Goal: Transaction & Acquisition: Purchase product/service

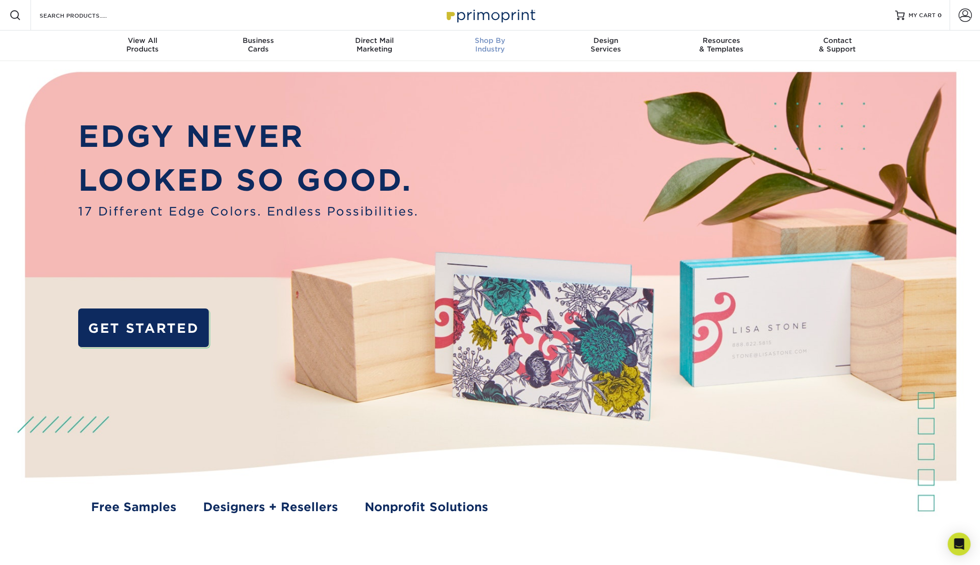
click at [494, 42] on span "Shop By" at bounding box center [490, 40] width 116 height 9
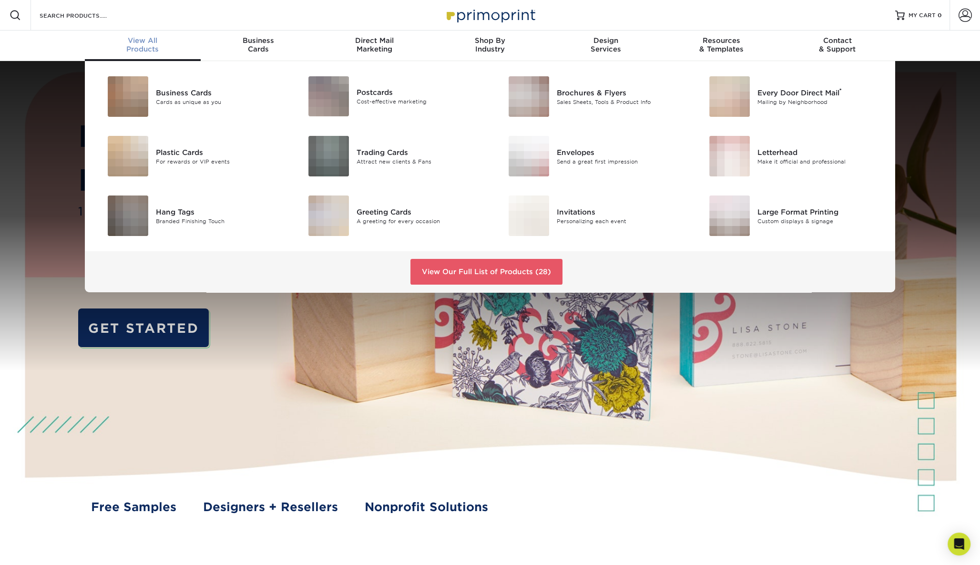
click at [149, 47] on div "View All Products" at bounding box center [143, 44] width 116 height 17
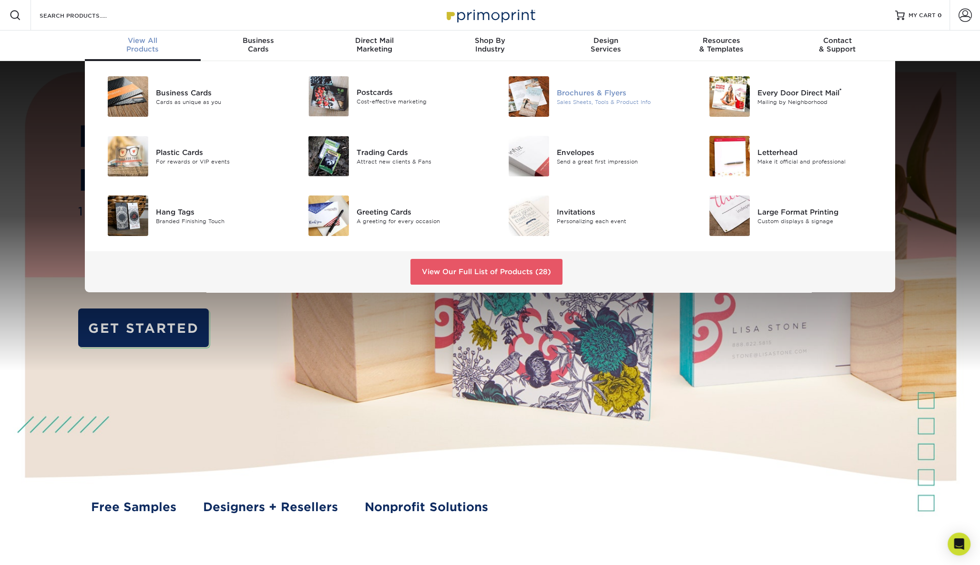
click at [594, 101] on div "Sales Sheets, Tools & Product Info" at bounding box center [620, 102] width 126 height 8
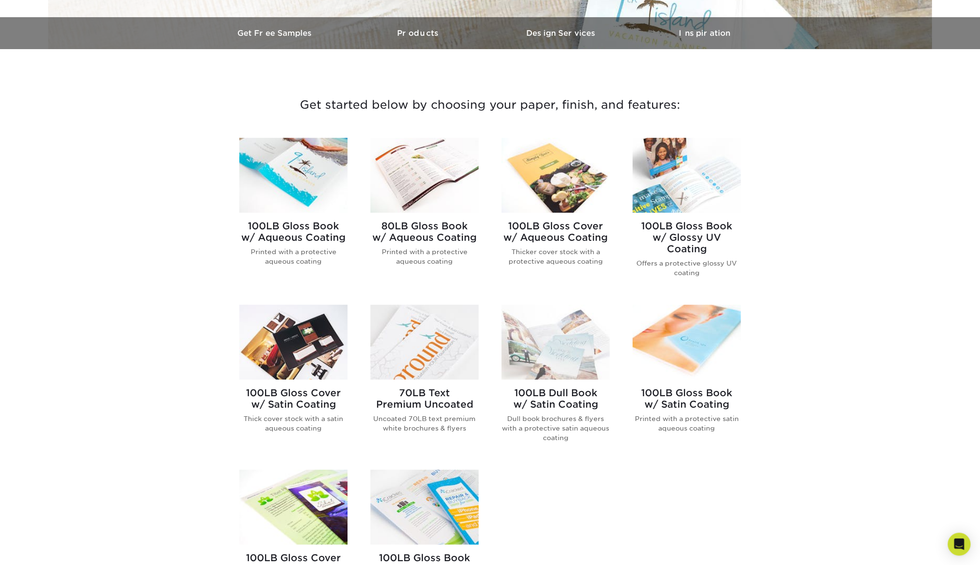
scroll to position [358, 0]
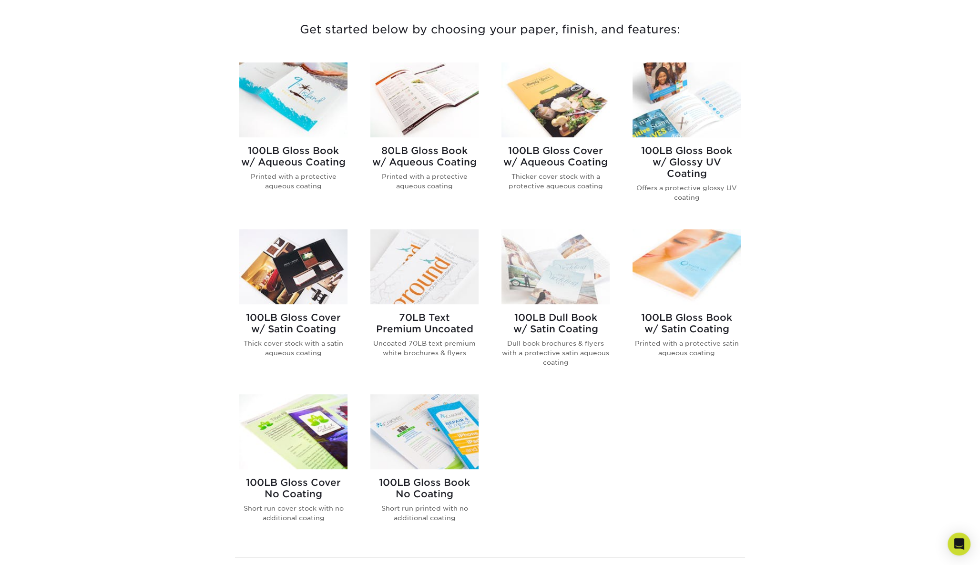
click at [421, 486] on h2 "100LB Gloss Book No Coating" at bounding box center [424, 488] width 108 height 23
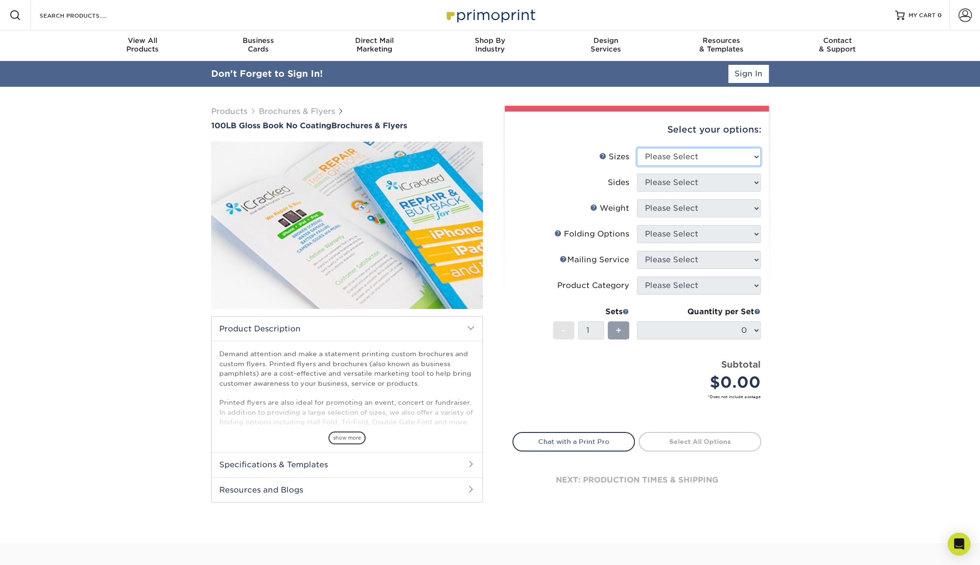
click at [637, 148] on select "Please Select 3.67" x 8.5" 4" x 6" 4" x 8.5" 4" x 9" 4" x 10" 4" x 11" 4" x 15"…" at bounding box center [699, 157] width 124 height 18
select select "11.00x17.00"
click option "11" x 17"" at bounding box center [0, 0] width 0 height 0
click at [637, 174] on select "Please Select Print Both Sides Print Front Only" at bounding box center [699, 183] width 124 height 18
select select "13abbda7-1d64-4f25-8bb2-c179b224825d"
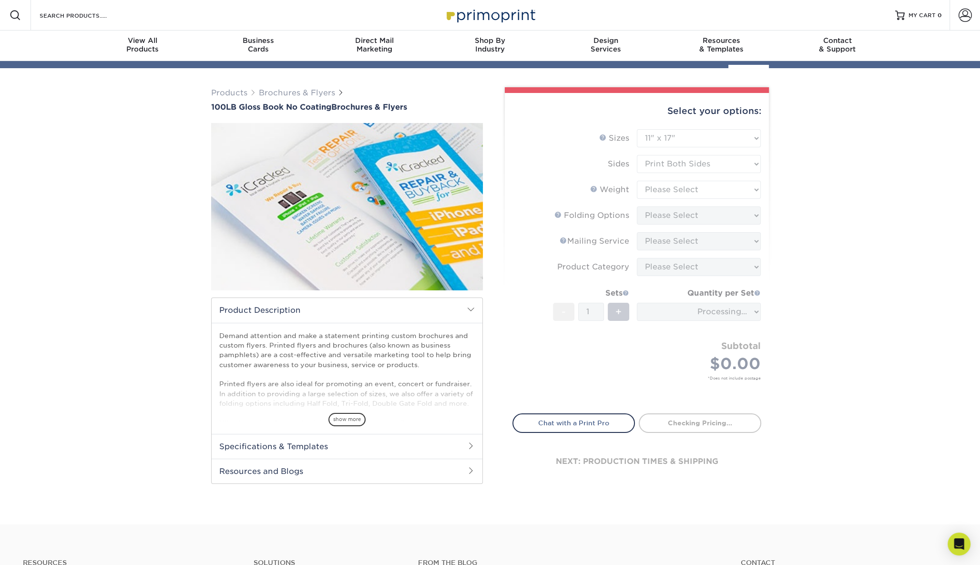
click at [652, 209] on form "Sizes Help Sizes Please Select 3.67" x 8.5" 4" x 6" 4" x 8.5" 4" x 9" 4" x 10" …" at bounding box center [636, 265] width 249 height 273
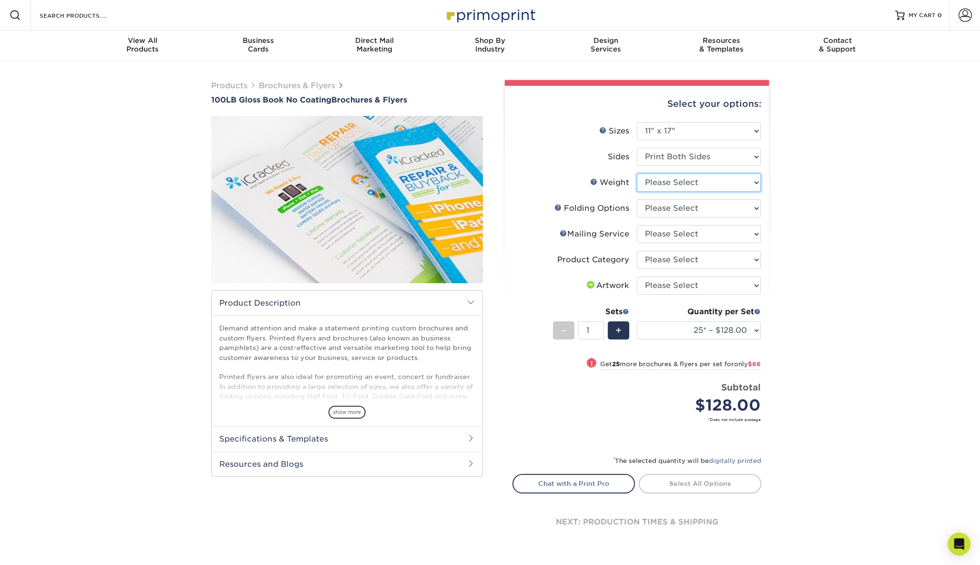
click at [637, 174] on select "Please Select 100LB" at bounding box center [699, 183] width 124 height 18
select select "100LB"
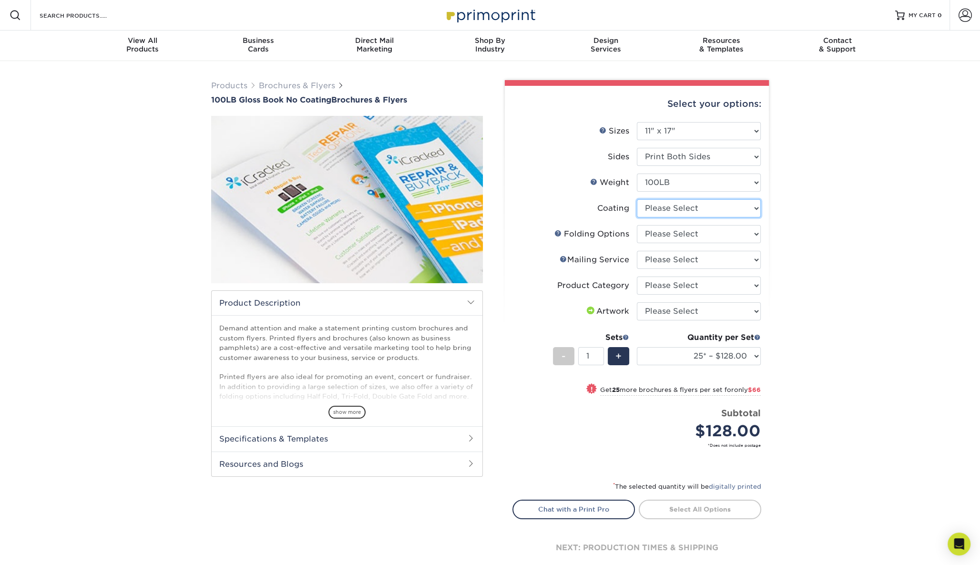
click at [637, 199] on select at bounding box center [699, 208] width 124 height 18
click at [654, 208] on select at bounding box center [699, 208] width 124 height 18
click at [637, 225] on select "Please Select FLAT - No Folding Accordion Fold Roll Fold Tri-Fold / Letter Fold…" at bounding box center [699, 234] width 124 height 18
drag, startPoint x: 647, startPoint y: 233, endPoint x: 344, endPoint y: 408, distance: 350.5
click at [332, 397] on div "show more" at bounding box center [347, 396] width 256 height 46
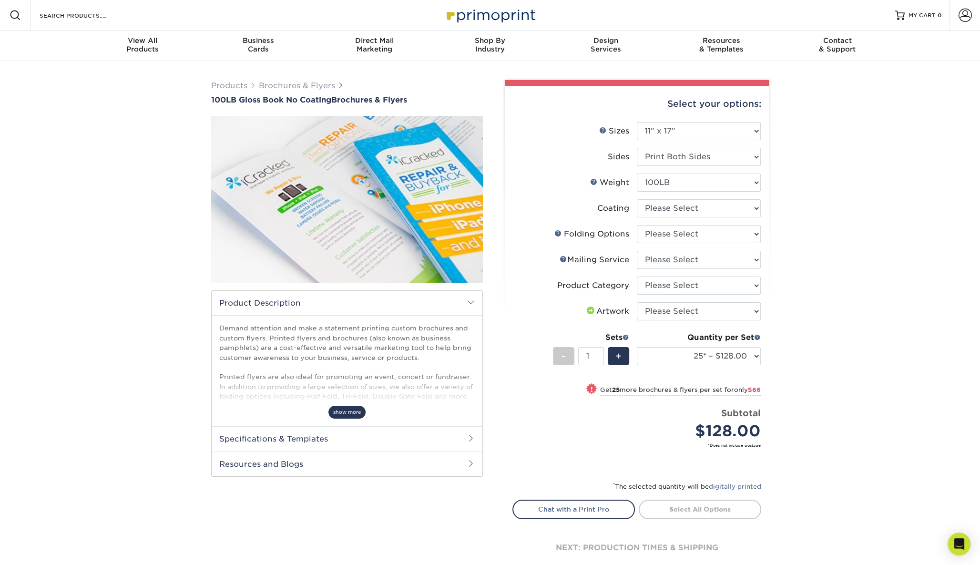
click at [349, 415] on span "show more" at bounding box center [346, 412] width 37 height 13
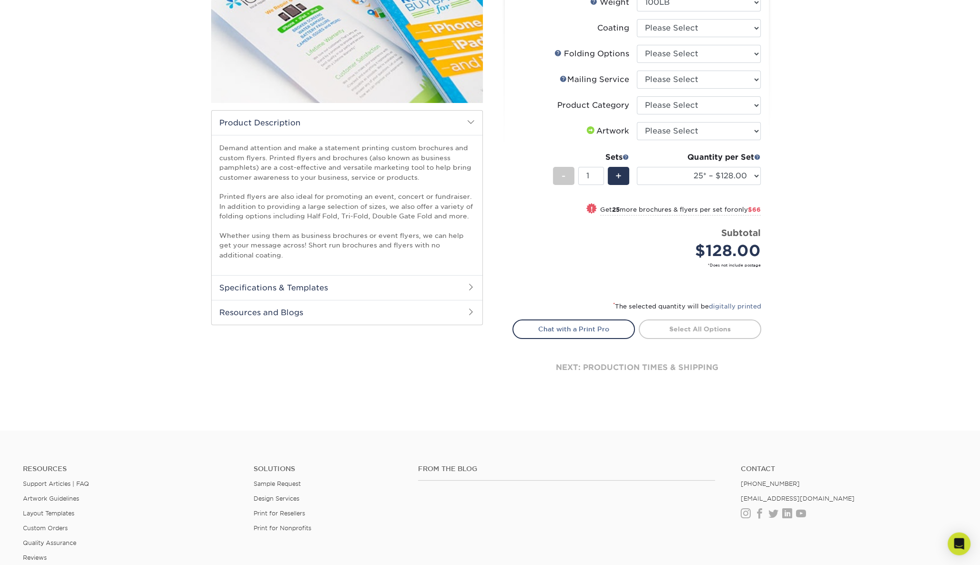
scroll to position [204, 0]
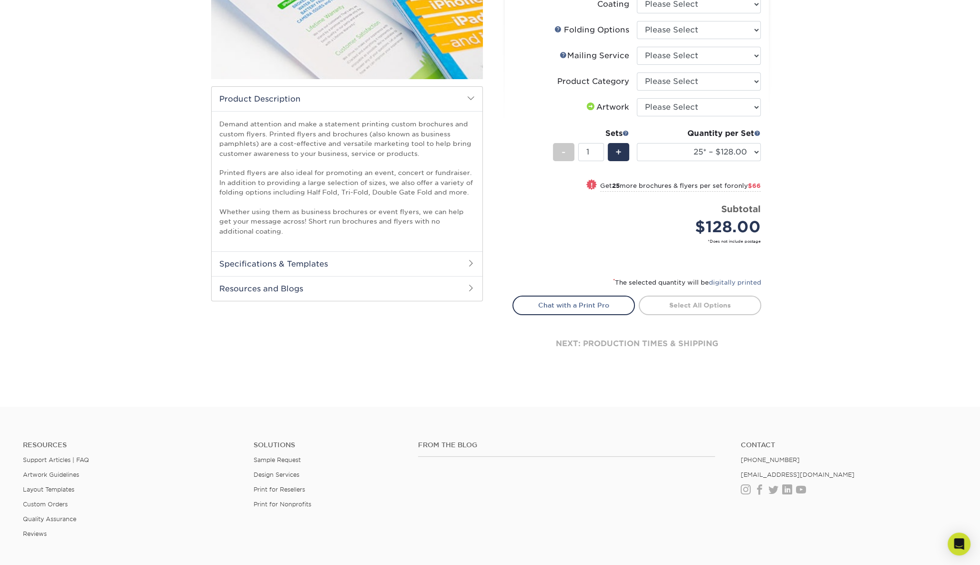
click at [320, 264] on h2 "Specifications & Templates" at bounding box center [347, 263] width 271 height 25
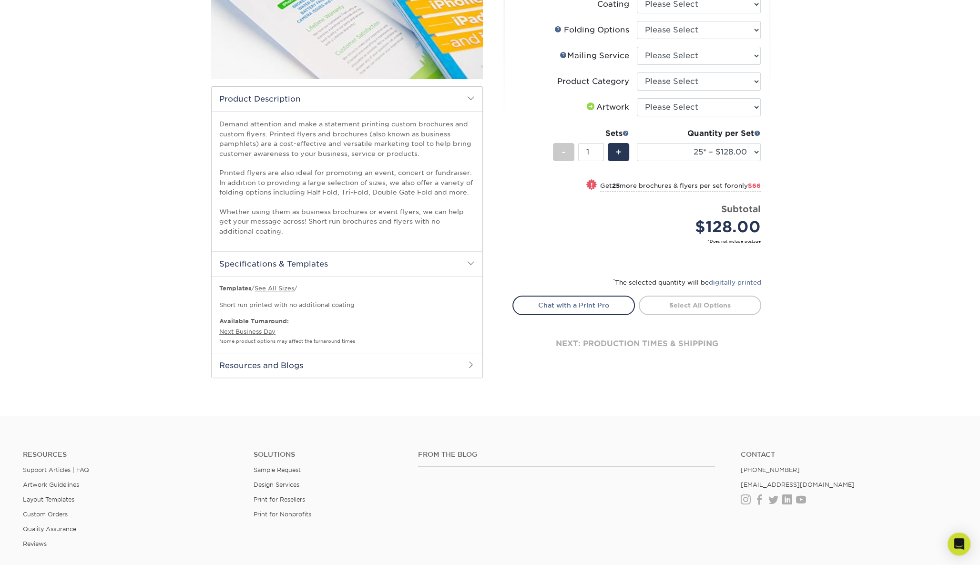
click at [256, 362] on h2 "Resources and Blogs" at bounding box center [347, 365] width 271 height 25
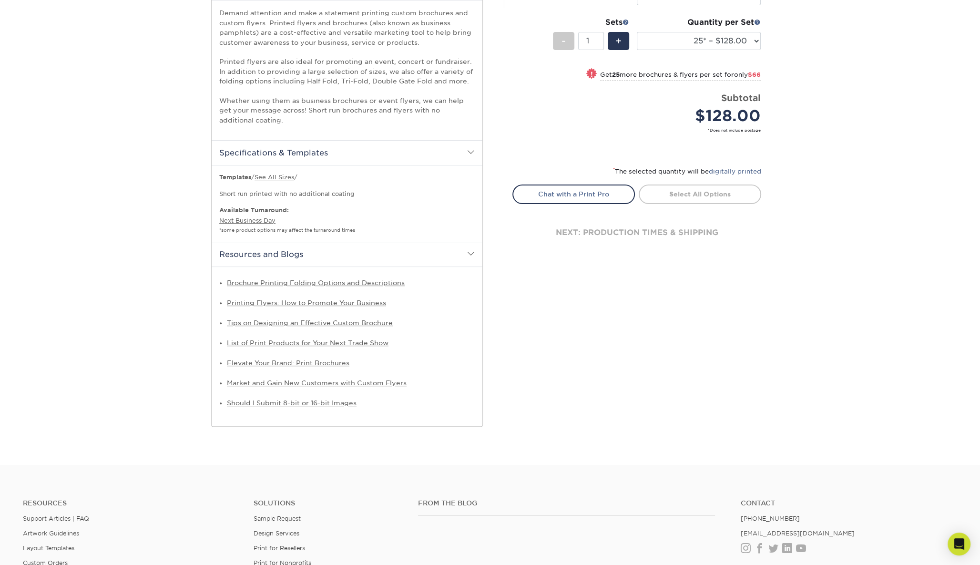
scroll to position [358, 0]
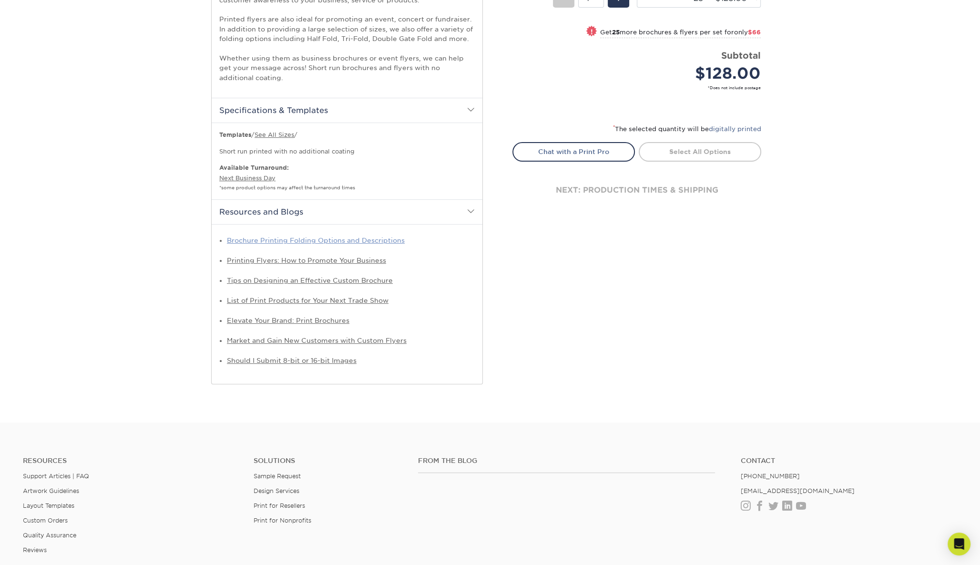
click at [312, 238] on link "Brochure Printing Folding Options and Descriptions" at bounding box center [316, 240] width 178 height 8
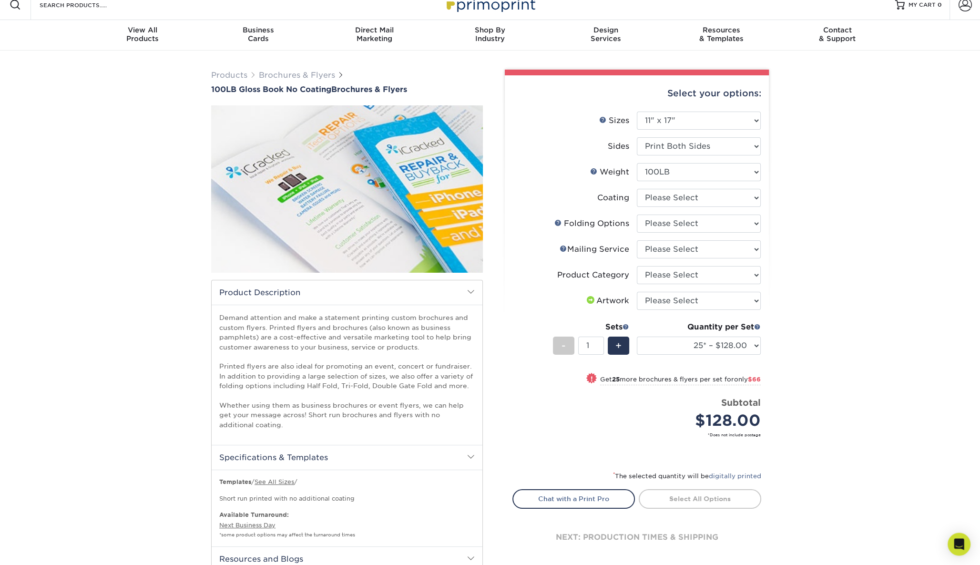
scroll to position [0, 0]
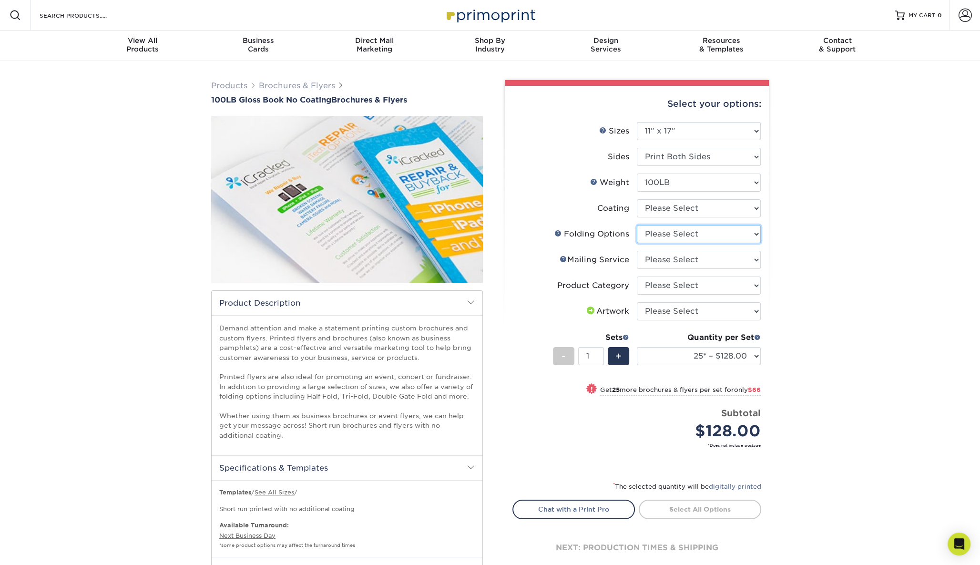
click at [637, 225] on select "Please Select FLAT - No Folding Accordion Fold Roll Fold Tri-Fold / Letter Fold…" at bounding box center [699, 234] width 124 height 18
select select "6bd2fd9e-193e-4811-88f7-94c08206d735"
click option "Tri-Fold / Letter Fold" at bounding box center [0, 0] width 0 height 0
click at [637, 251] on select "Please Select No Direct Mailing Service No, I will mail/stamp/imprint Direct Ma…" at bounding box center [699, 260] width 124 height 18
click at [672, 264] on select "Please Select No Direct Mailing Service No, I will mail/stamp/imprint Direct Ma…" at bounding box center [699, 260] width 124 height 18
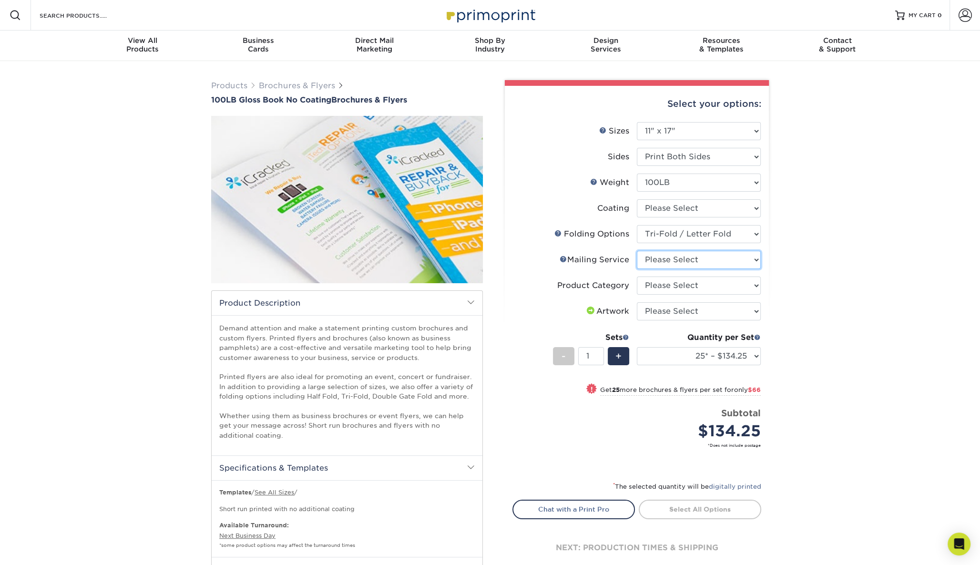
click at [637, 251] on select "Please Select No Direct Mailing Service No, I will mail/stamp/imprint Direct Ma…" at bounding box center [699, 260] width 124 height 18
select select "3e5e9bdd-d78a-4c28-a41d-fe1407925ca6"
click option "No Direct Mailing Service" at bounding box center [0, 0] width 0 height 0
click at [637, 276] on select "Please Select Flyers and Brochures" at bounding box center [699, 285] width 124 height 18
select select "1a668080-6b7c-4174-b399-2c3833b27ef4"
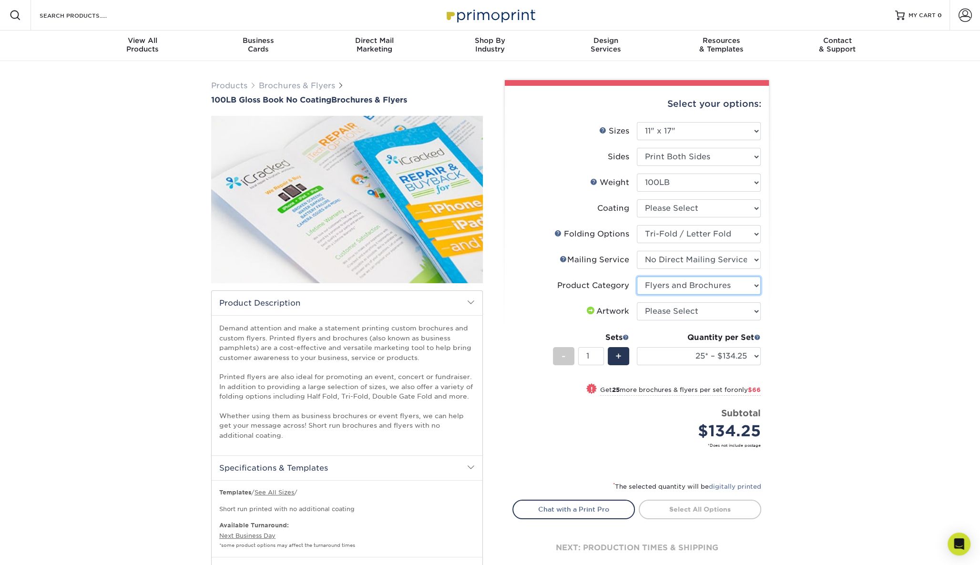
click option "Flyers and Brochures" at bounding box center [0, 0] width 0 height 0
click at [637, 302] on select "Please Select I will upload files I need a design - $175" at bounding box center [699, 311] width 124 height 18
select select "upload"
click option "I will upload files" at bounding box center [0, 0] width 0 height 0
click at [788, 335] on div "Products Brochures & Flyers 100LB Gloss Book No Coating Brochures & Flyers show…" at bounding box center [490, 420] width 980 height 719
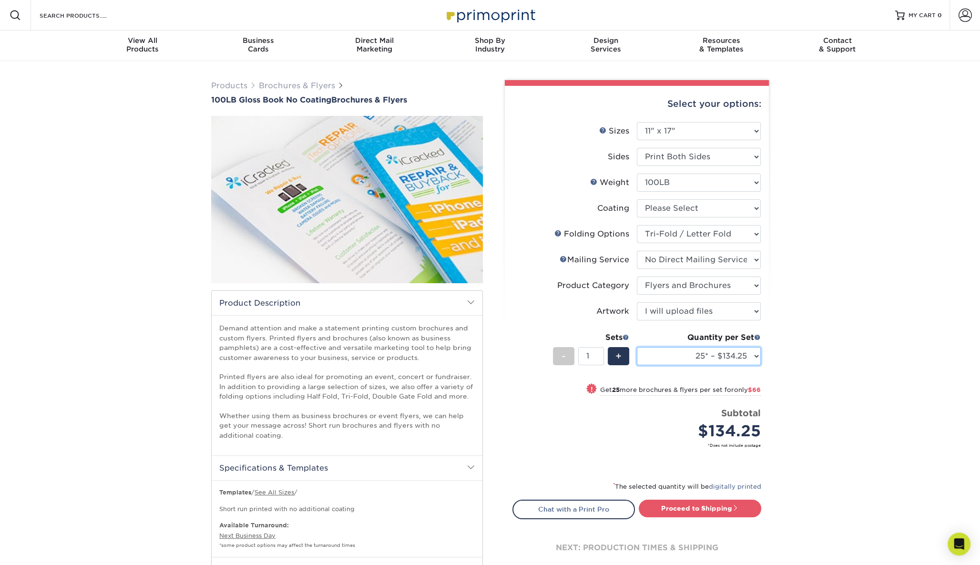
click at [637, 347] on select "25* – $134.25 50* – $200.25 75* – $251.25 100* – $297.50 250* – $580.50 500 – $…" at bounding box center [699, 356] width 124 height 18
select select "75* – $251.25"
click option "75* – $251.25" at bounding box center [0, 0] width 0 height 0
click at [637, 174] on select "Please Select 100LB" at bounding box center [699, 183] width 124 height 18
click at [656, 182] on select "Please Select 100LB" at bounding box center [699, 183] width 124 height 18
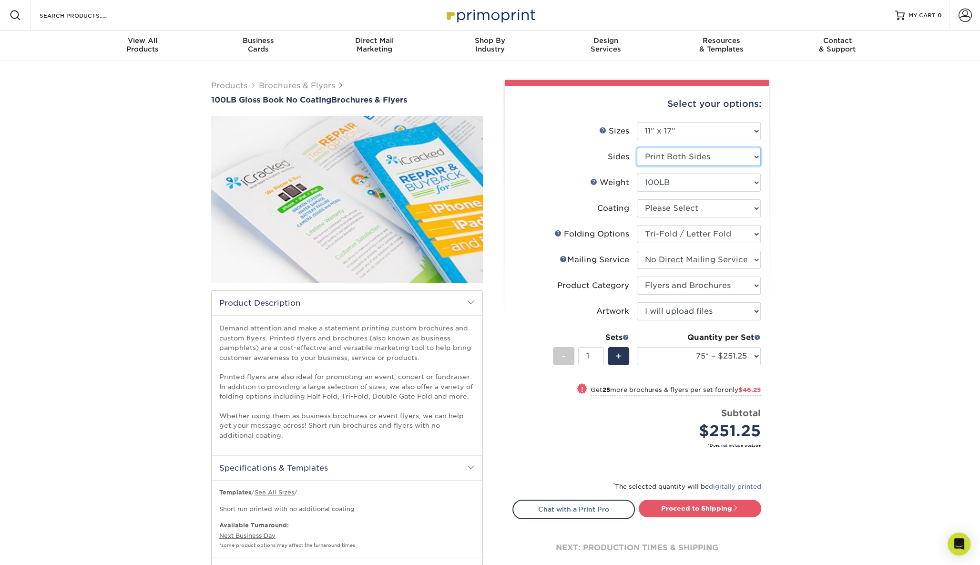
click at [637, 148] on select "Please Select Print Both Sides Print Front Only" at bounding box center [699, 157] width 124 height 18
click at [665, 155] on select "Please Select Print Both Sides Print Front Only" at bounding box center [699, 157] width 124 height 18
click at [637, 122] on select "Please Select 3.67" x 8.5" 4" x 6" 4" x 8.5" 4" x 9" 4" x 10" 4" x 11" 4" x 15"…" at bounding box center [699, 131] width 124 height 18
click at [669, 130] on select "Please Select 3.67" x 8.5" 4" x 6" 4" x 8.5" 4" x 9" 4" x 10" 4" x 11" 4" x 15"…" at bounding box center [699, 131] width 124 height 18
drag, startPoint x: 612, startPoint y: 387, endPoint x: 789, endPoint y: 393, distance: 177.4
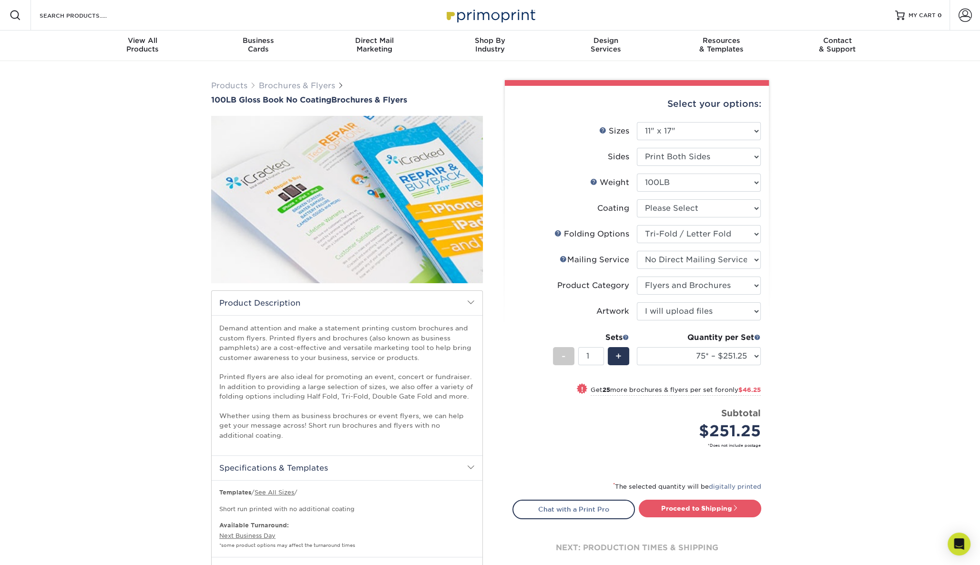
click at [789, 393] on div "Products Brochures & Flyers 100LB Gloss Book No Coating Brochures & Flyers show…" at bounding box center [490, 420] width 980 height 719
type input "2"
click at [601, 353] on input "2" at bounding box center [590, 356] width 25 height 18
drag, startPoint x: 579, startPoint y: 564, endPoint x: 450, endPoint y: 473, distance: 157.9
click at [430, 524] on div "Products Brochures & Flyers 100LB Gloss Book No Coating Brochures & Flyers /" at bounding box center [490, 416] width 572 height 673
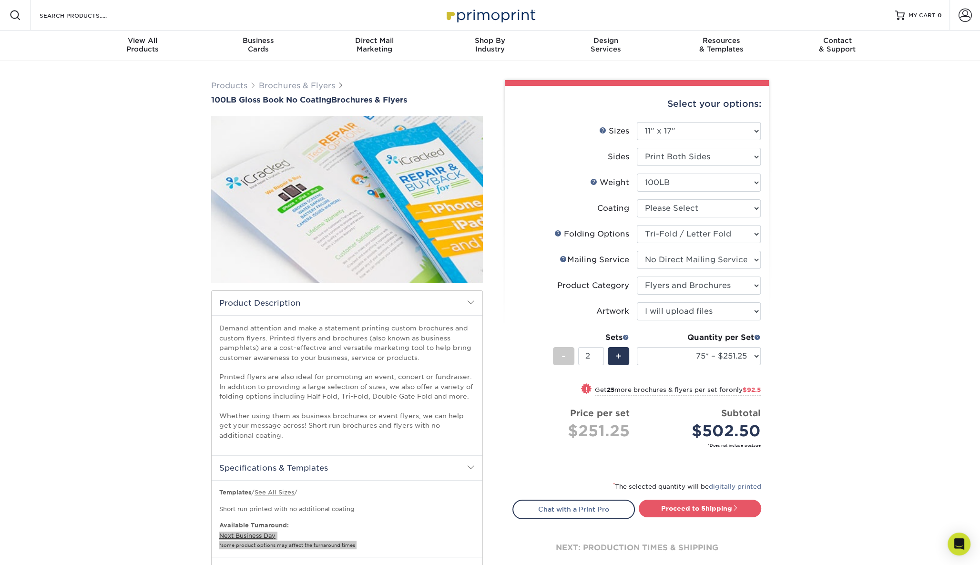
click at [683, 168] on li "Sides Please Select Print Both Sides Print Front Only" at bounding box center [637, 161] width 248 height 26
click at [637, 199] on select at bounding box center [699, 208] width 124 height 18
select select "3e7618de-abca-4bda-9f97-8b9129e913d8"
select select "-1"
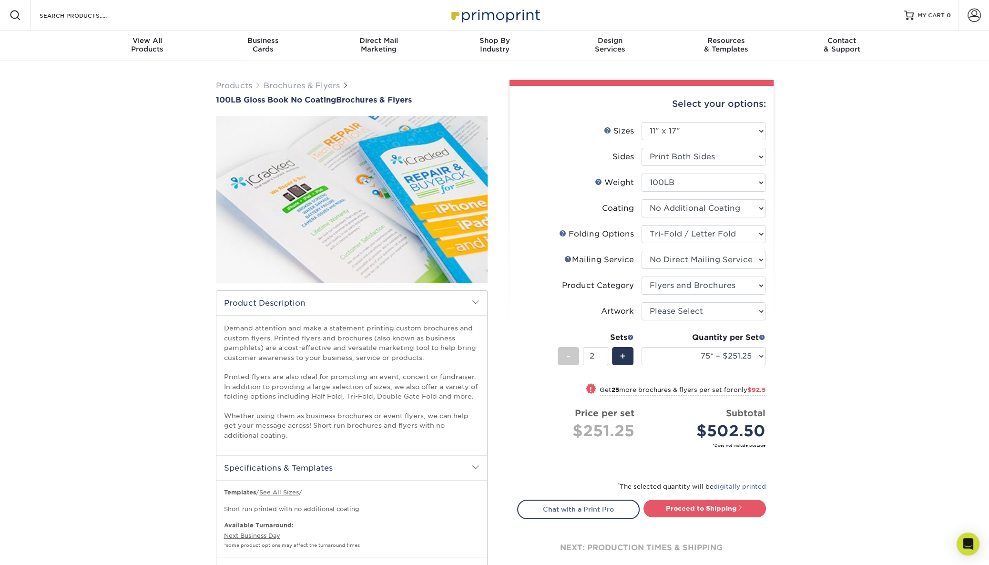
select select "-1"
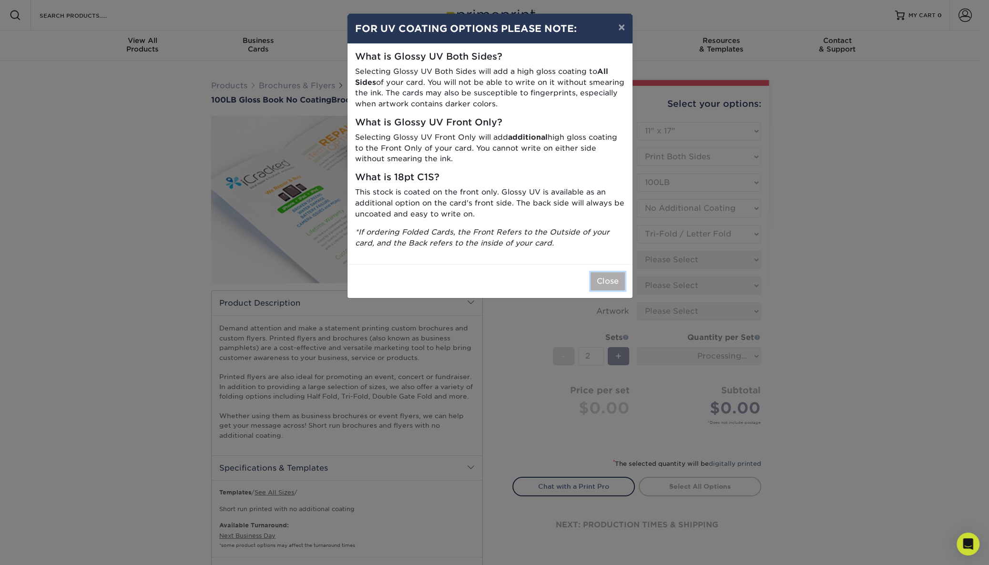
click at [605, 282] on button "Close" at bounding box center [608, 281] width 34 height 18
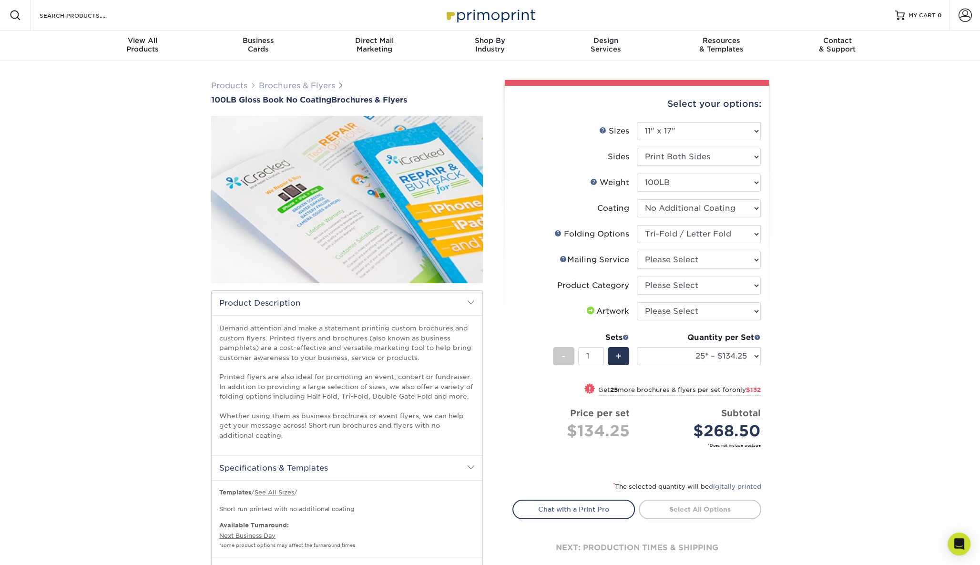
type input "1"
click at [601, 359] on input "1" at bounding box center [590, 356] width 25 height 18
click at [637, 347] on select "25* – $134.25 50* – $200.25 75* – $251.25 100* – $297.50 250* – $580.50 500 – $…" at bounding box center [699, 356] width 124 height 18
select select "75* – $251.25"
click option "75* – $251.25" at bounding box center [0, 0] width 0 height 0
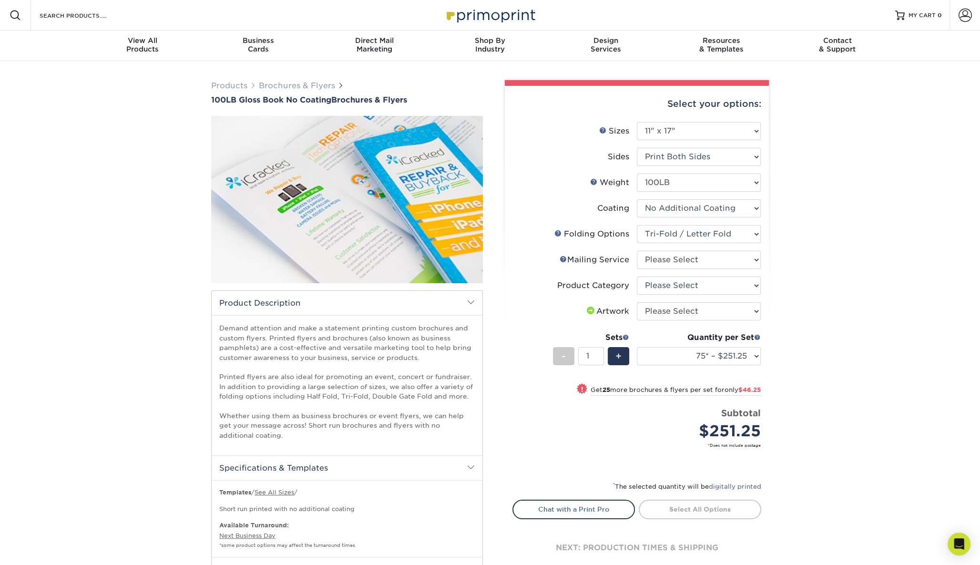
drag, startPoint x: 821, startPoint y: 480, endPoint x: 755, endPoint y: 474, distance: 66.9
click at [815, 476] on div "Products Brochures & Flyers 100LB Gloss Book No Coating Brochures & Flyers show…" at bounding box center [490, 420] width 980 height 719
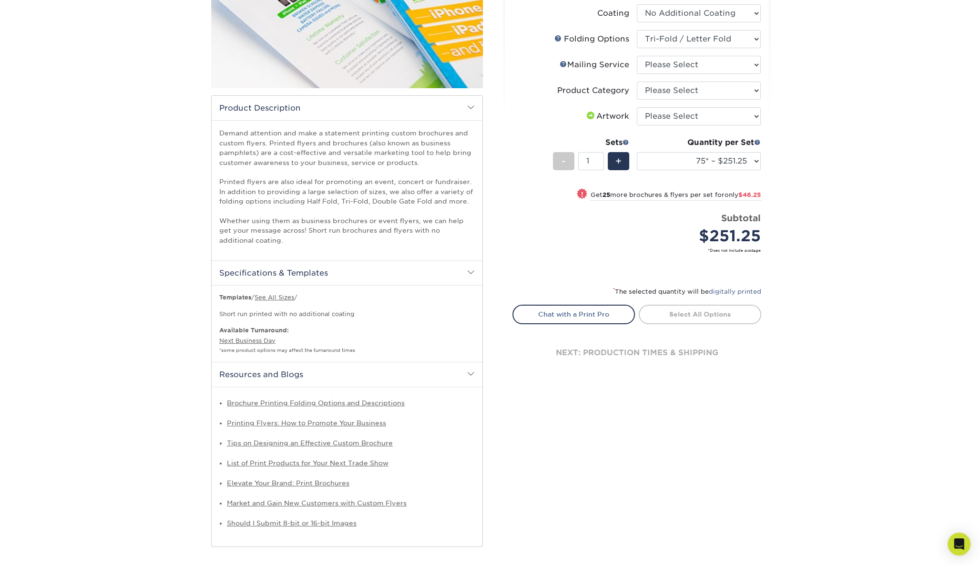
scroll to position [204, 0]
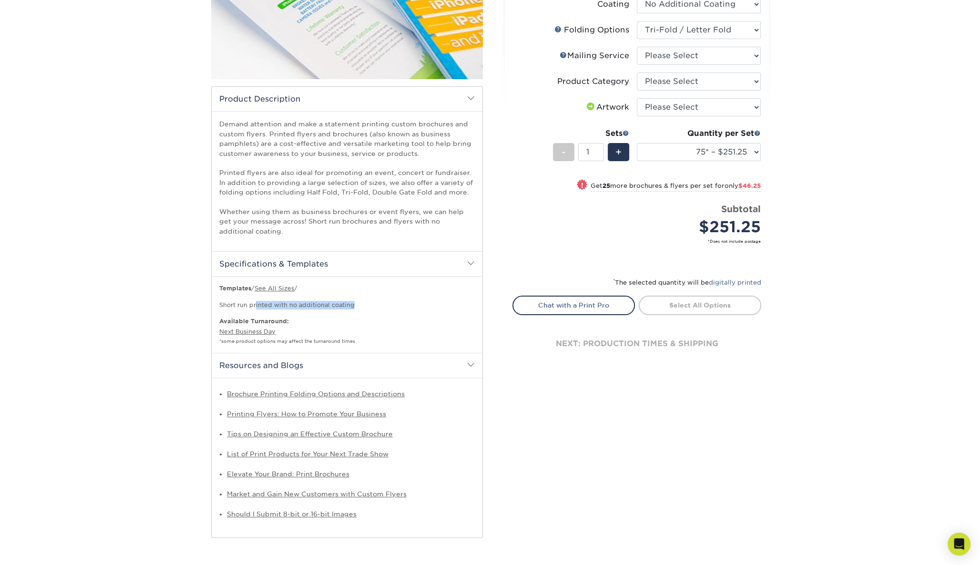
drag, startPoint x: 256, startPoint y: 308, endPoint x: 420, endPoint y: 306, distance: 163.1
click at [420, 306] on p "Short run printed with no additional coating" at bounding box center [347, 305] width 256 height 9
drag, startPoint x: 829, startPoint y: 435, endPoint x: 742, endPoint y: 371, distance: 108.0
click at [815, 430] on div "Products Brochures & Flyers 100LB Gloss Book No Coating Brochures & Flyers show…" at bounding box center [490, 216] width 980 height 719
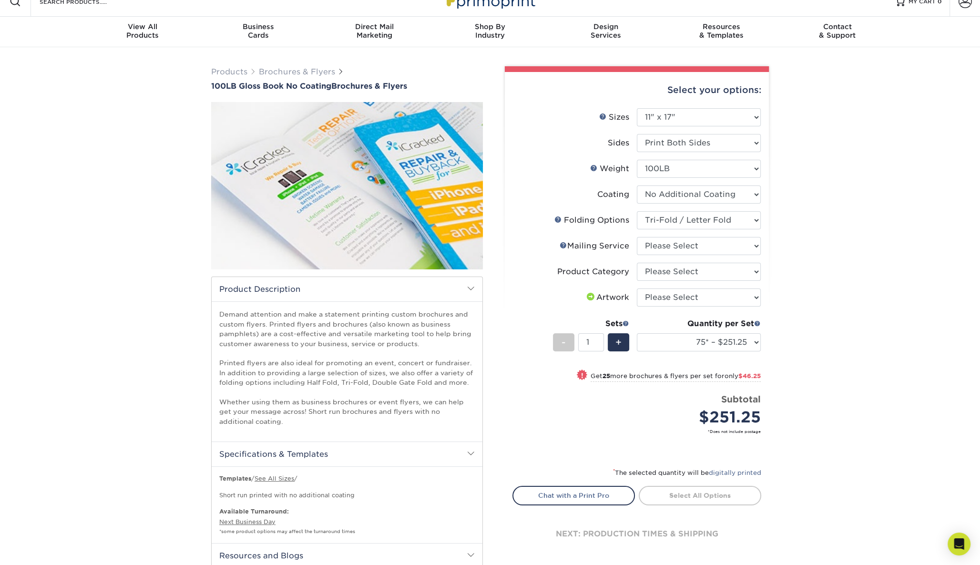
scroll to position [0, 0]
